Goal: Information Seeking & Learning: Find specific fact

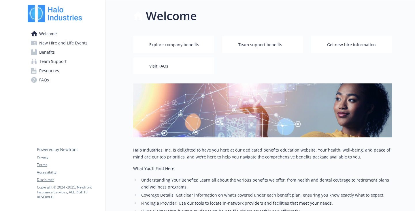
click at [62, 66] on span "Team Support" at bounding box center [52, 61] width 27 height 9
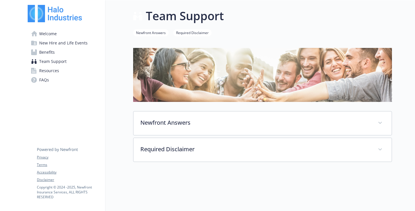
click at [50, 75] on span "Resources" at bounding box center [49, 70] width 20 height 9
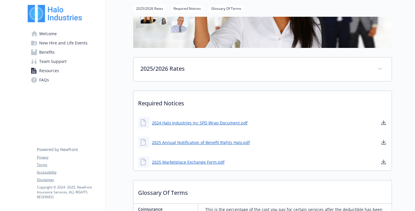
scroll to position [115, 0]
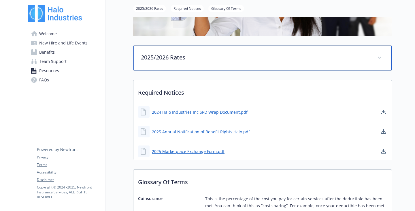
click at [190, 62] on p "2025/2026 Rates" at bounding box center [255, 57] width 229 height 9
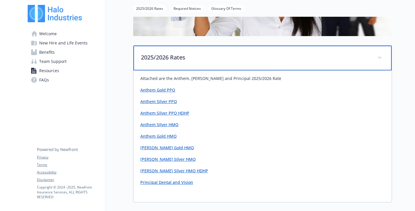
click at [190, 62] on p "2025/2026 Rates" at bounding box center [255, 57] width 229 height 9
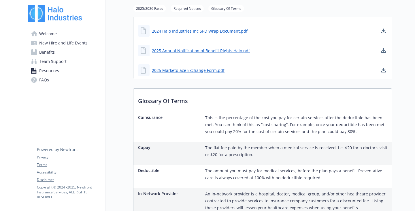
scroll to position [202, 0]
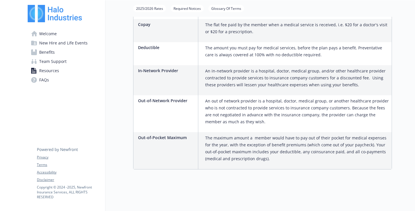
click at [53, 84] on link "FAQs" at bounding box center [64, 79] width 73 height 9
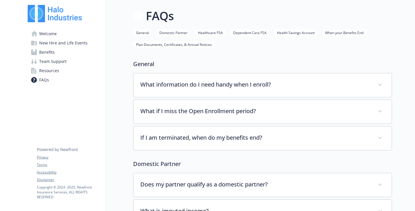
click at [59, 66] on span "Team Support" at bounding box center [52, 61] width 27 height 9
